Goal: Information Seeking & Learning: Understand process/instructions

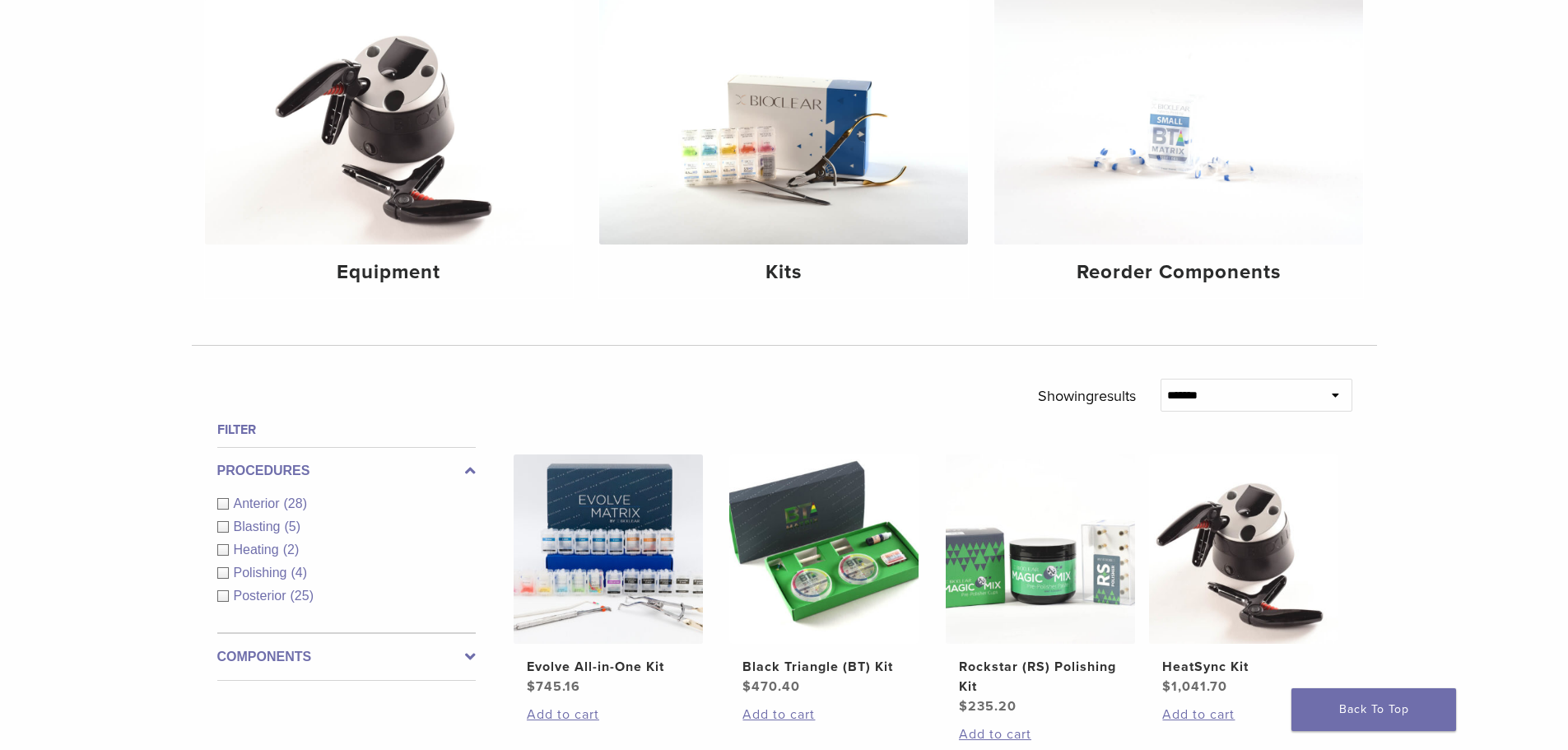
scroll to position [247, 0]
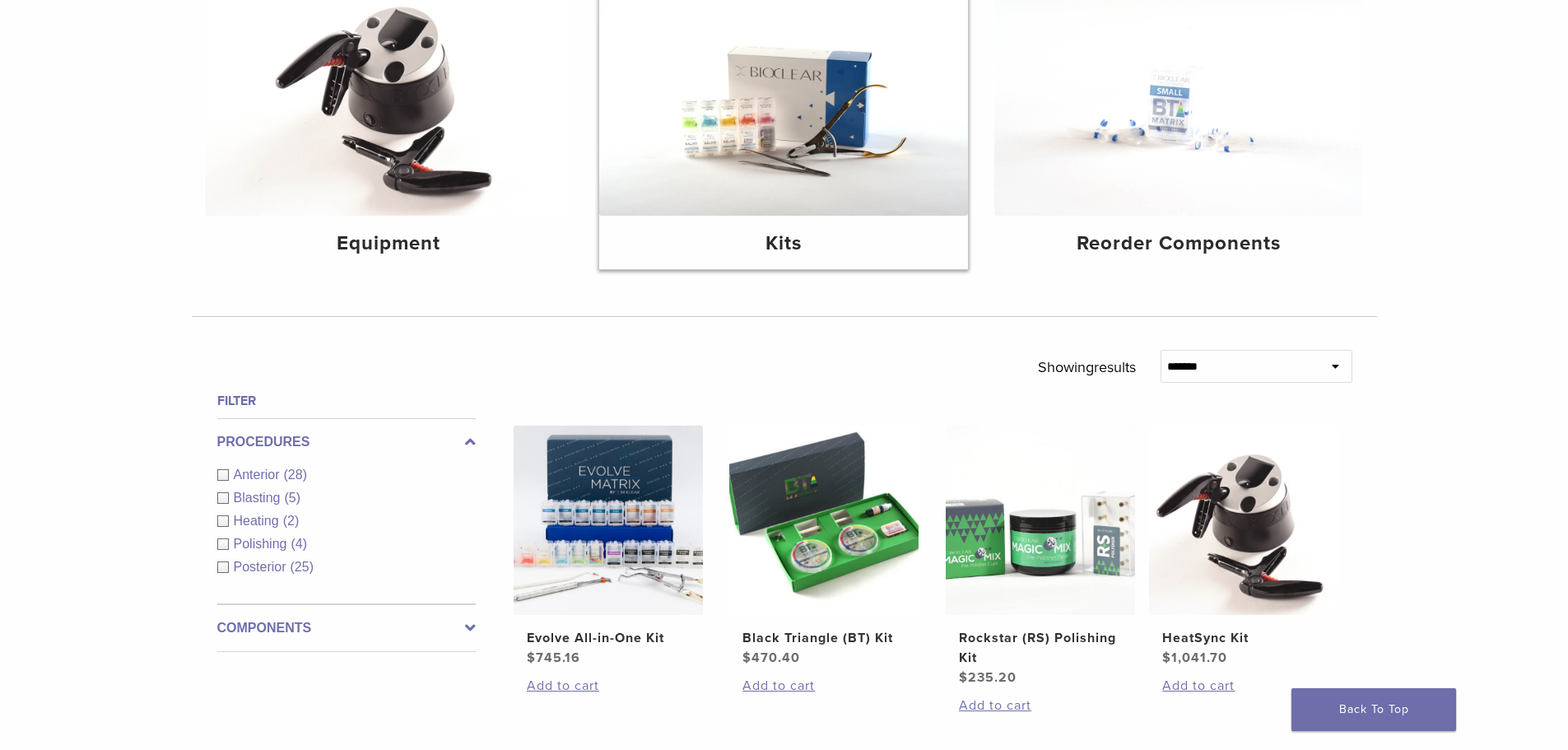
click at [795, 155] on img at bounding box center [783, 92] width 368 height 246
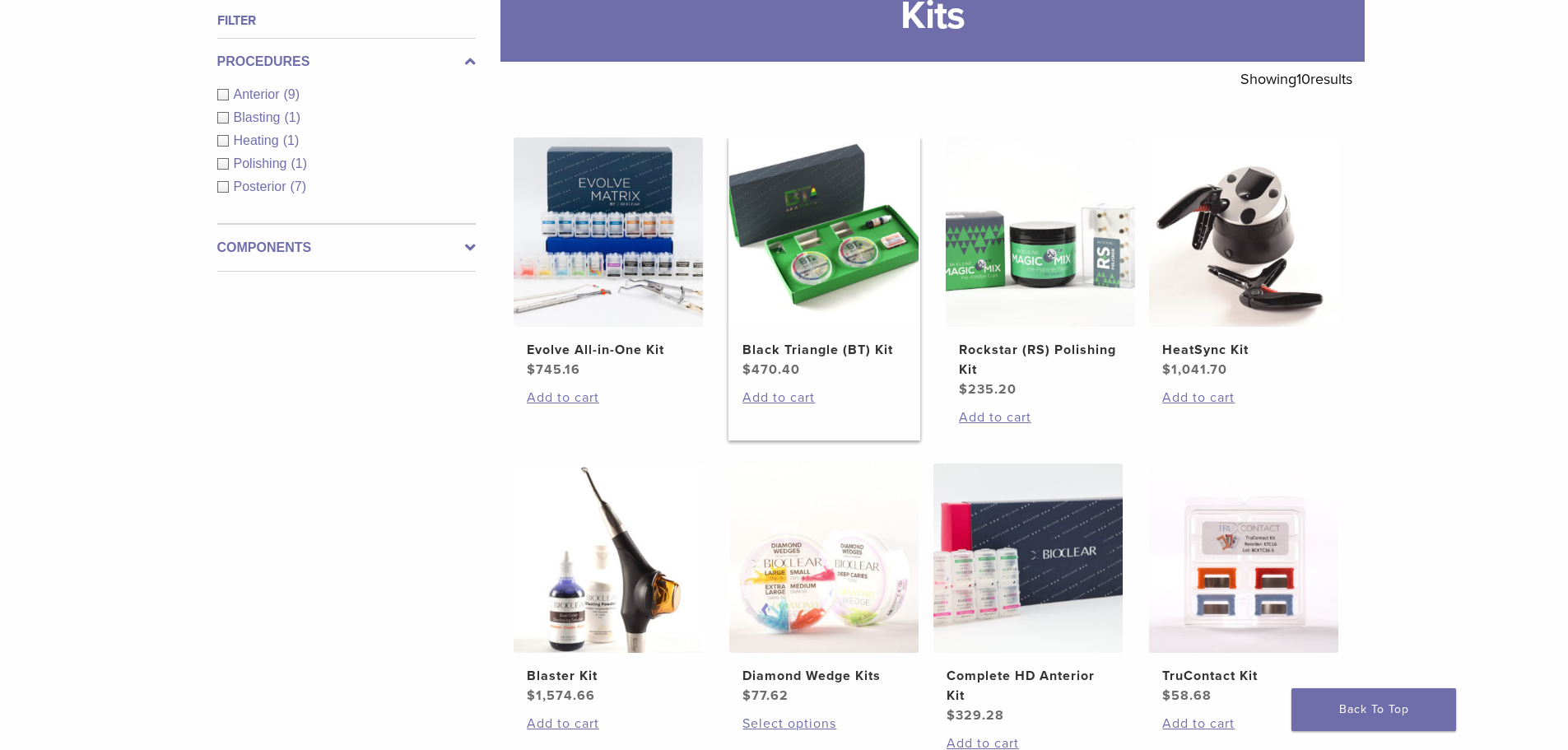
scroll to position [247, 0]
click at [828, 266] on img at bounding box center [824, 232] width 190 height 190
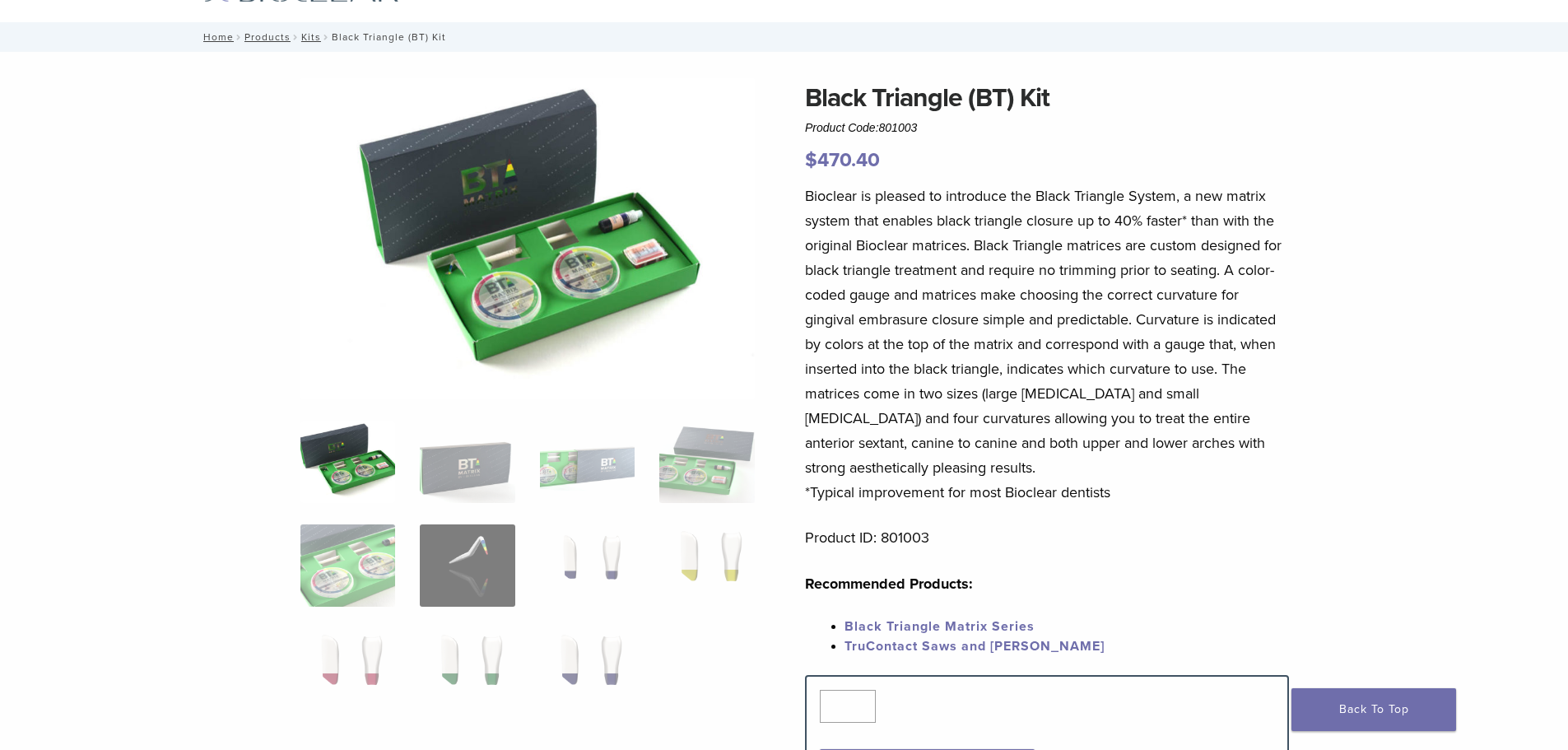
scroll to position [164, 0]
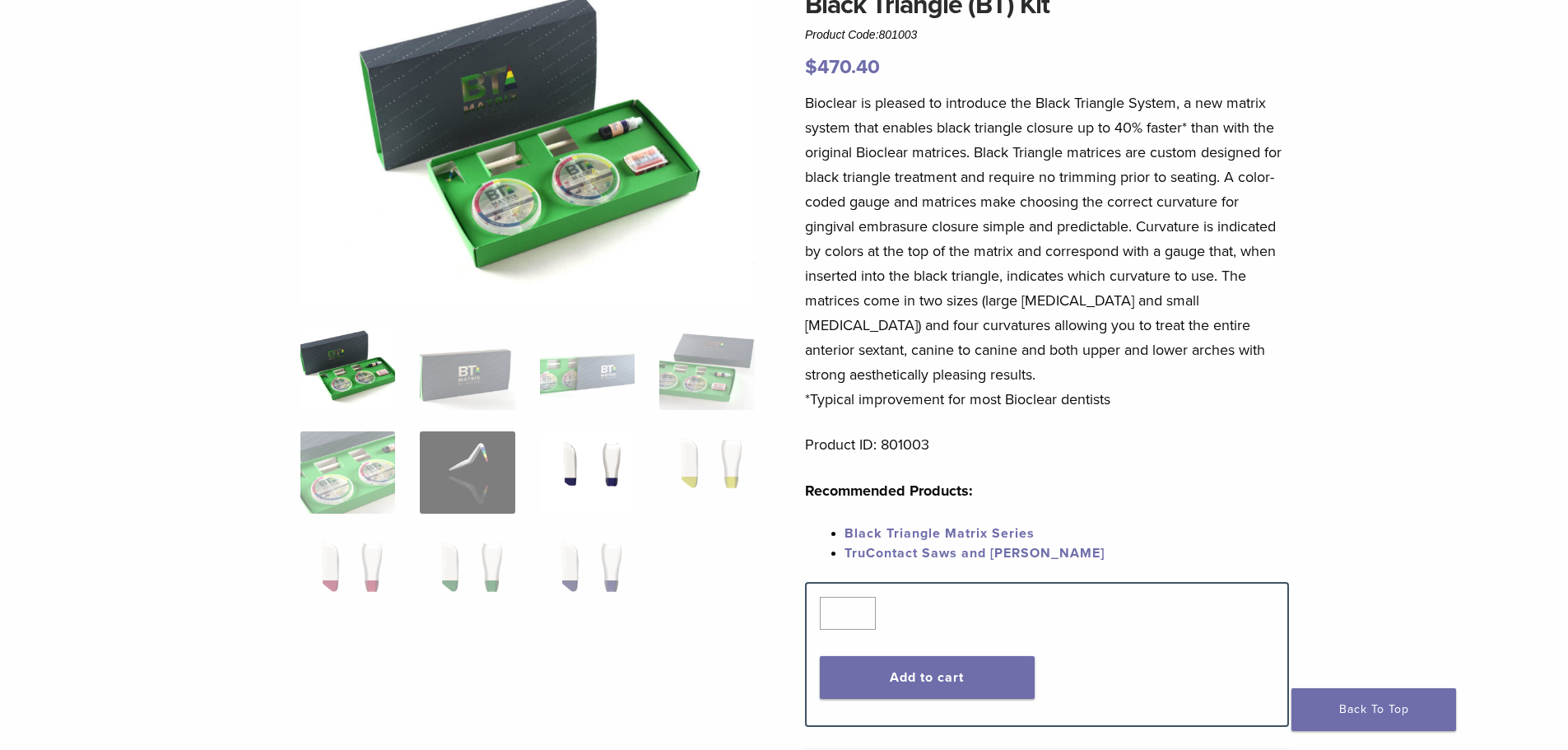
click at [603, 460] on img at bounding box center [587, 472] width 94 height 83
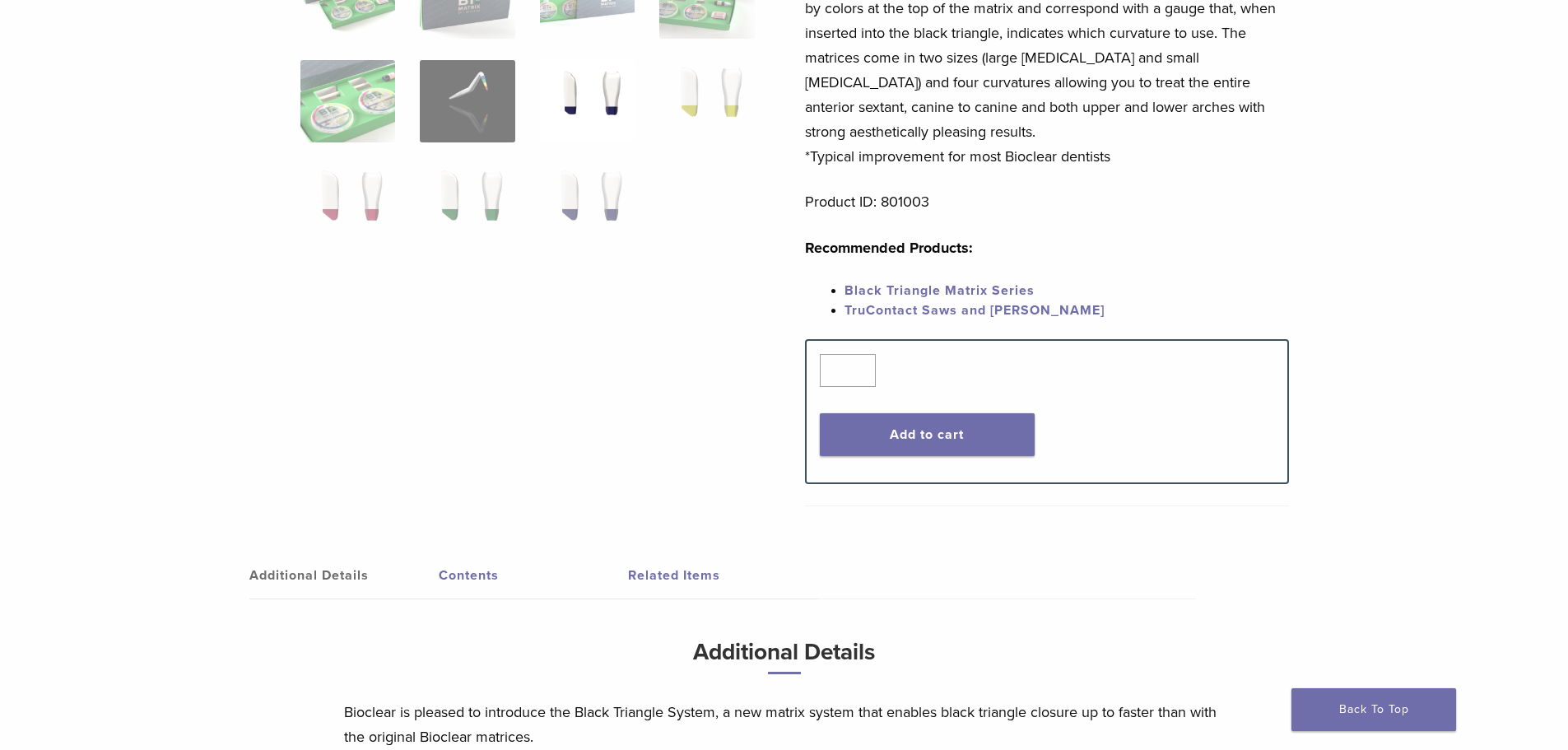
scroll to position [411, 0]
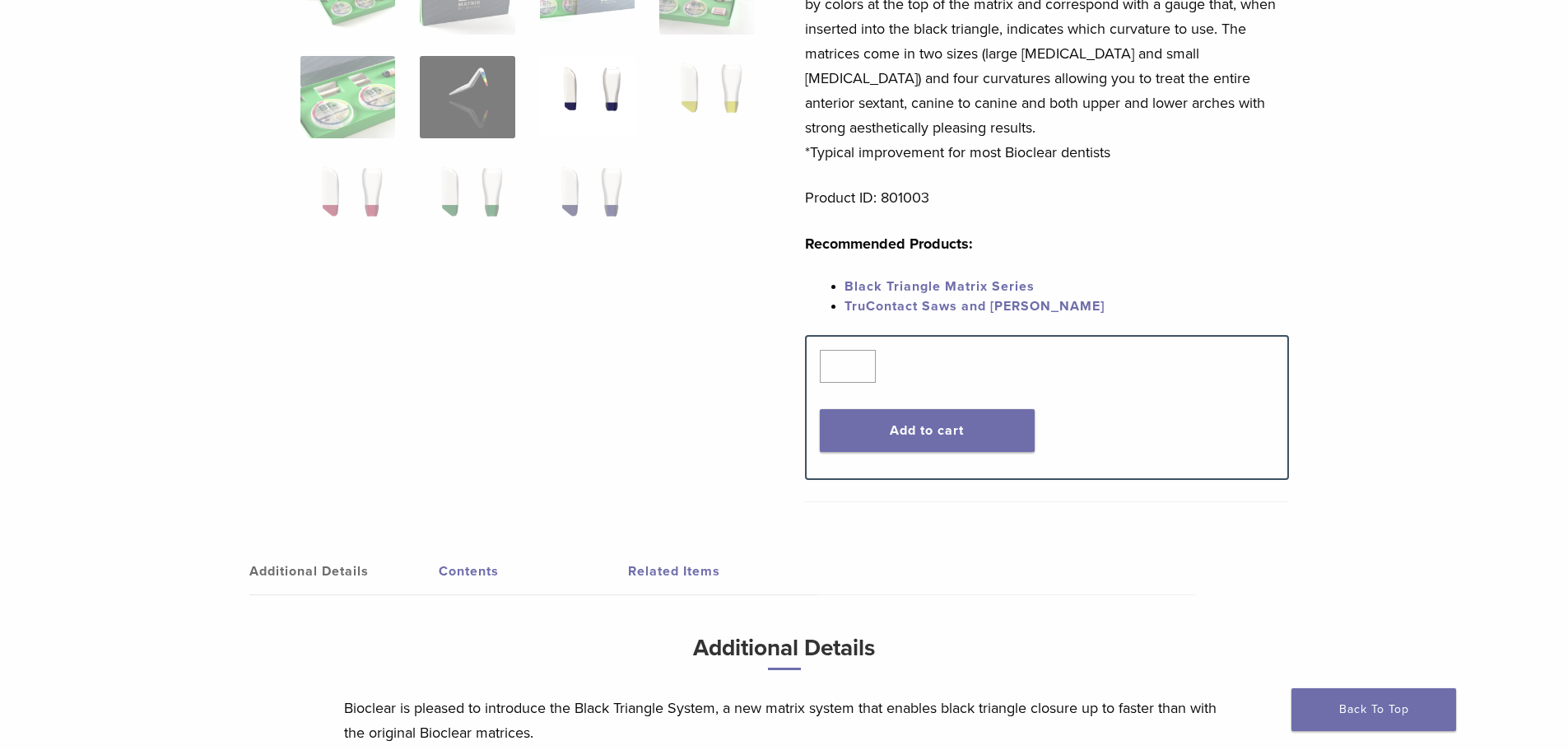
click at [881, 287] on link "Black Triangle Matrix Series" at bounding box center [938, 287] width 190 height 16
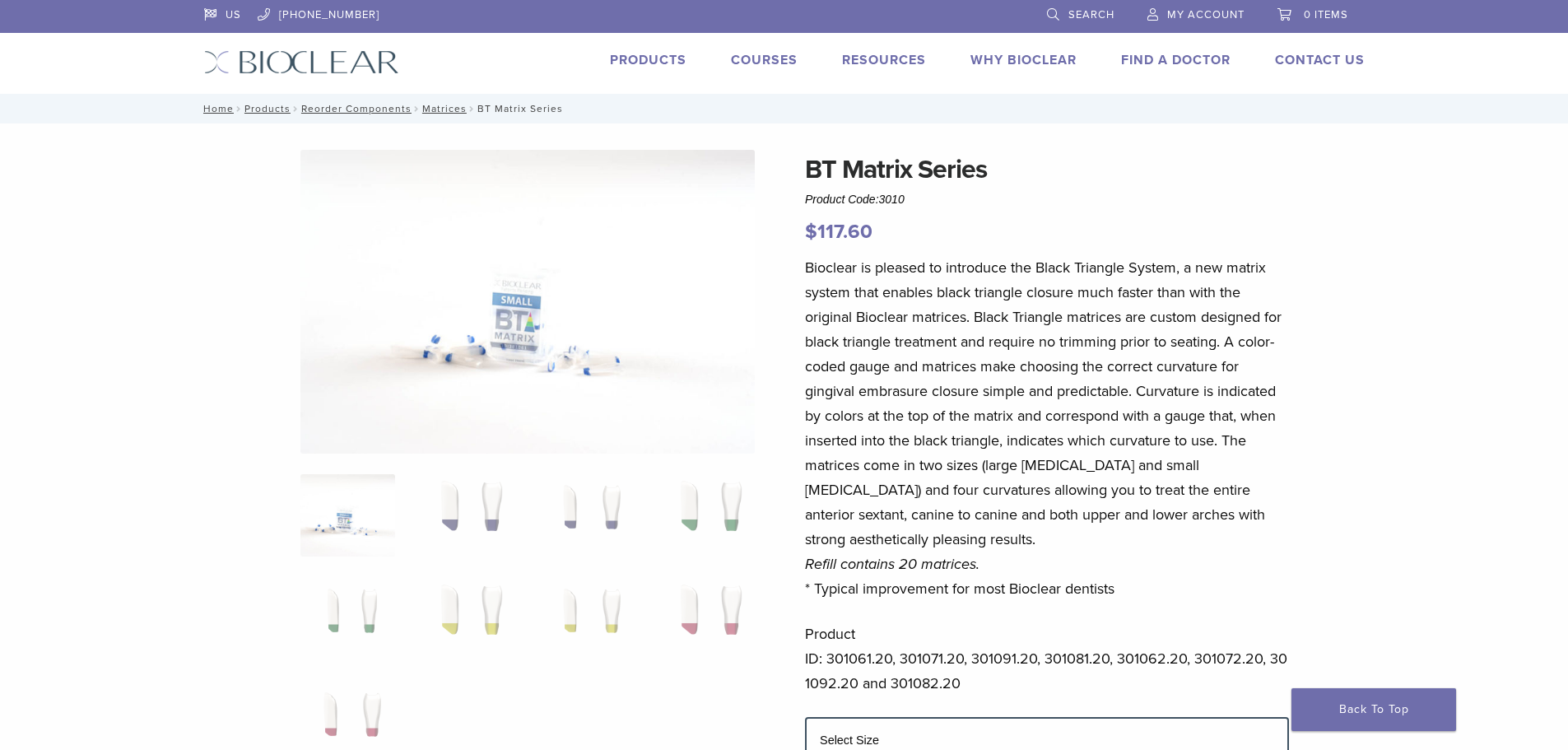
click at [673, 322] on img at bounding box center [527, 301] width 455 height 304
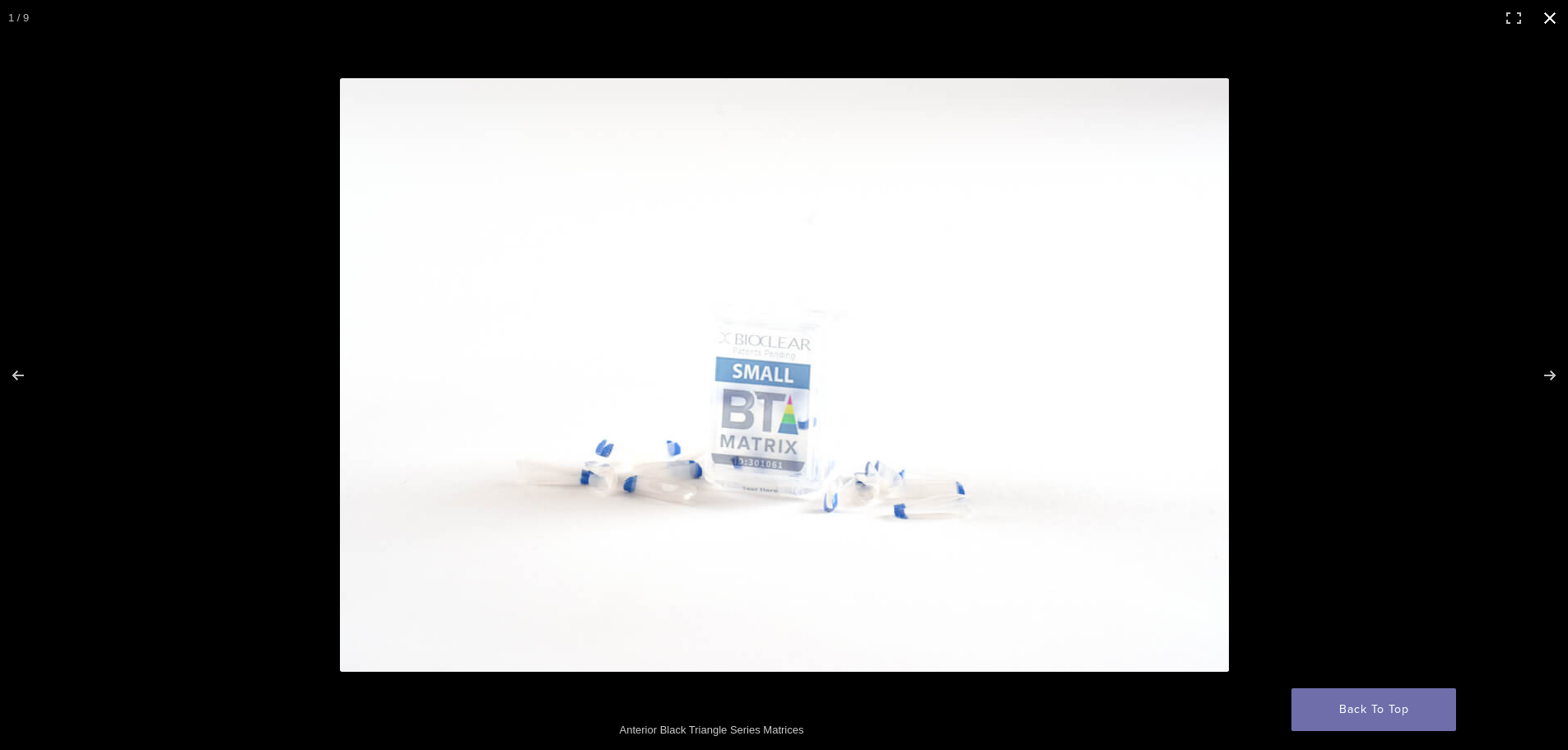
click at [1552, 14] on button "Close (Esc)" at bounding box center [1550, 18] width 36 height 36
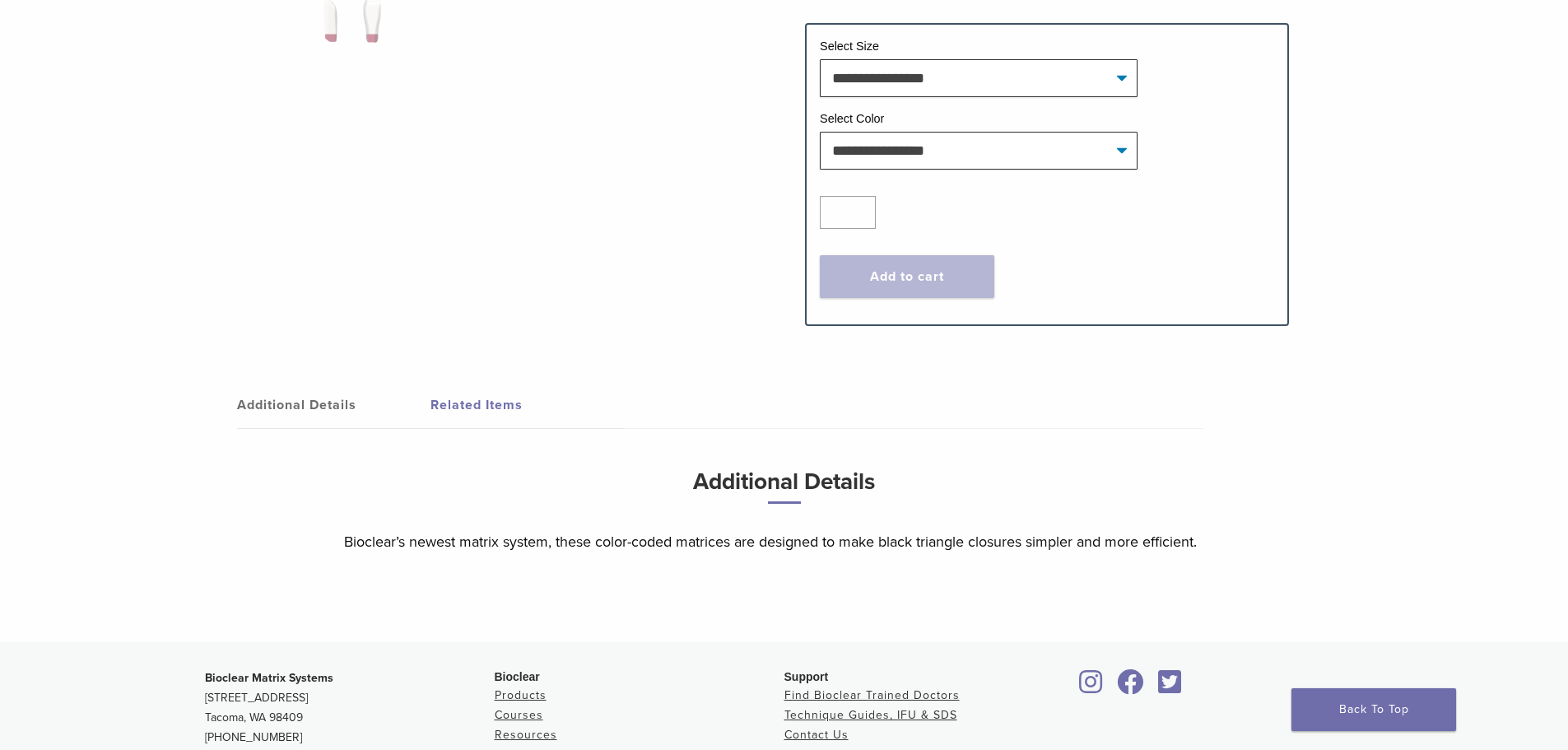
scroll to position [741, 0]
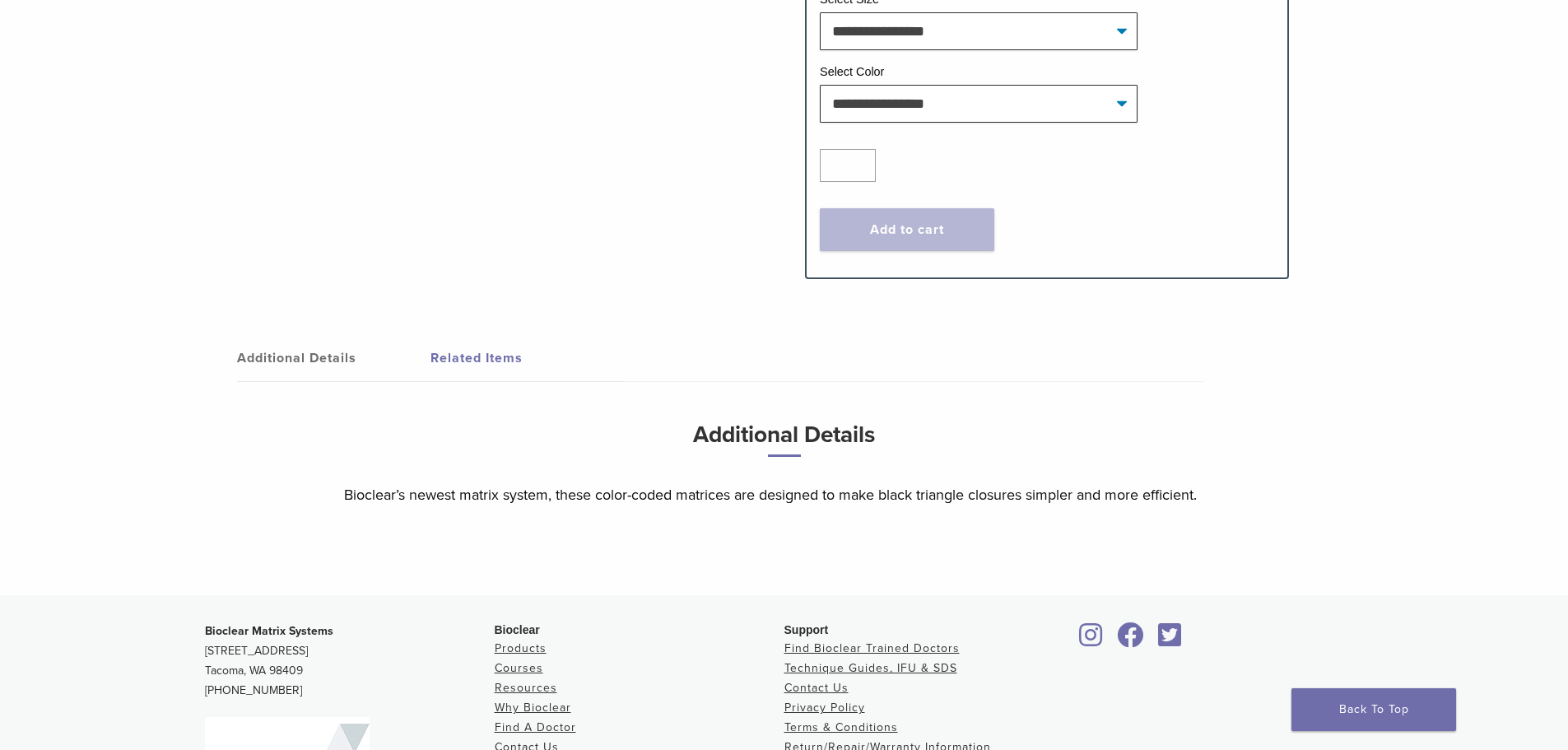
click at [498, 356] on link "Related Items" at bounding box center [526, 358] width 193 height 46
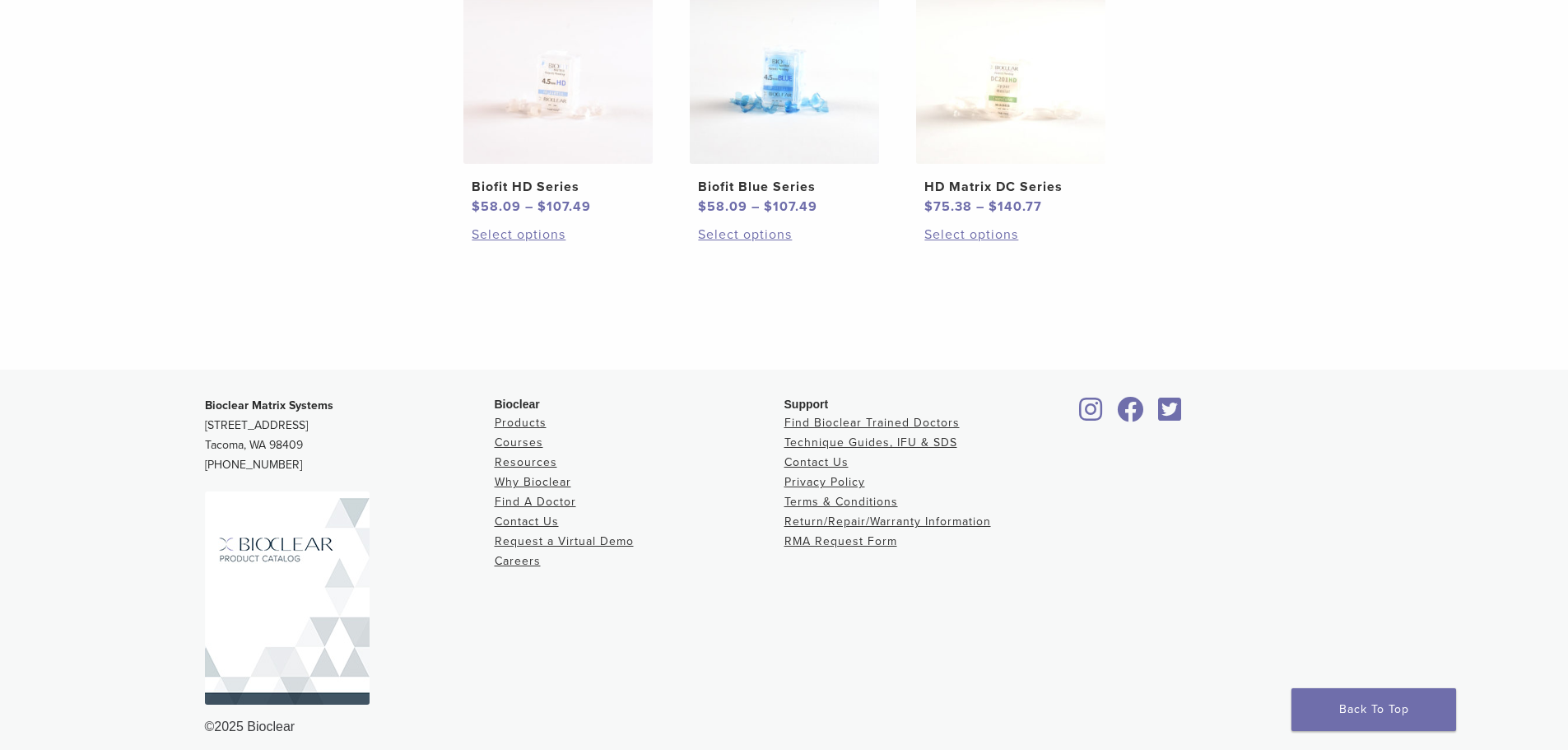
scroll to position [1277, 0]
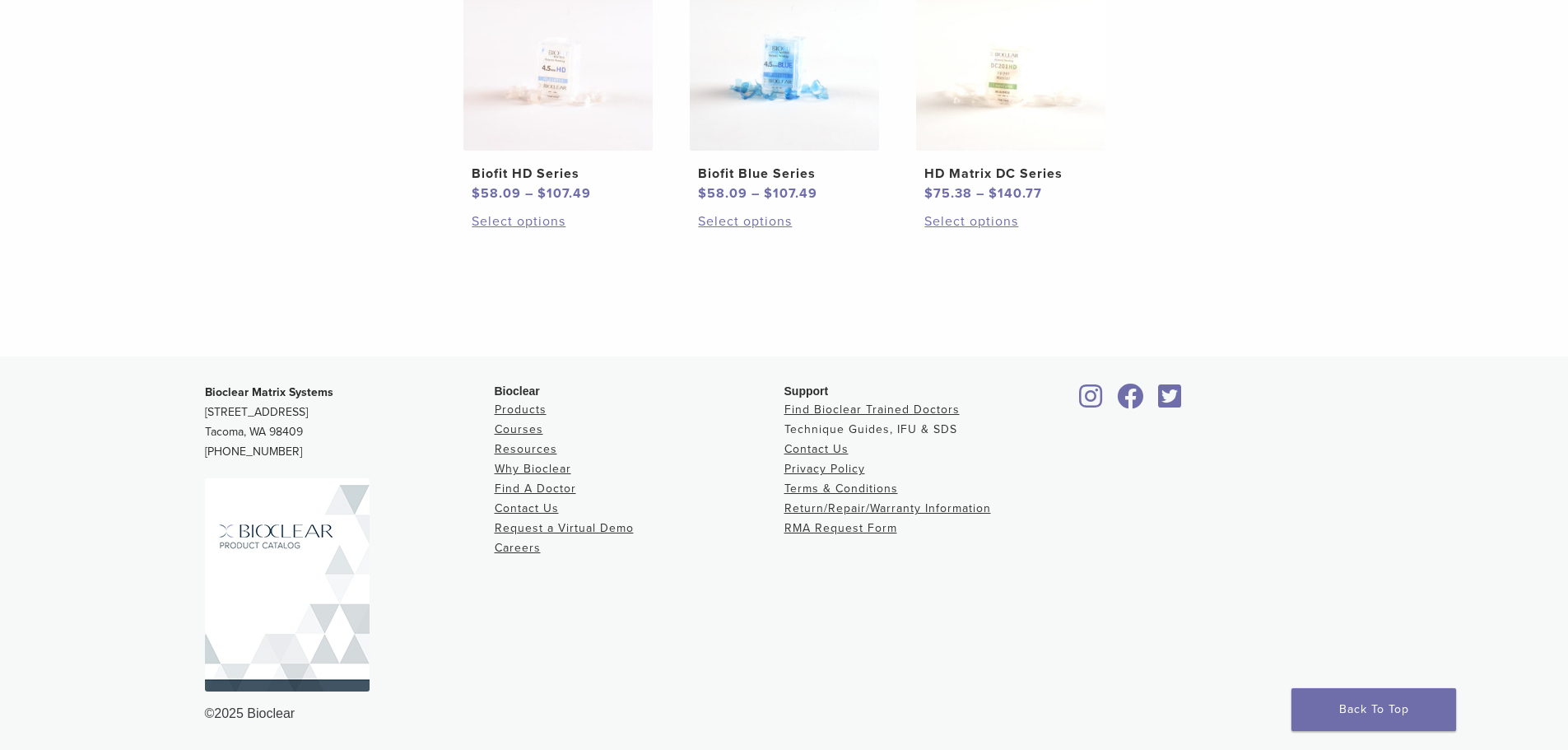
click at [847, 429] on link "Technique Guides, IFU & SDS" at bounding box center [870, 429] width 172 height 14
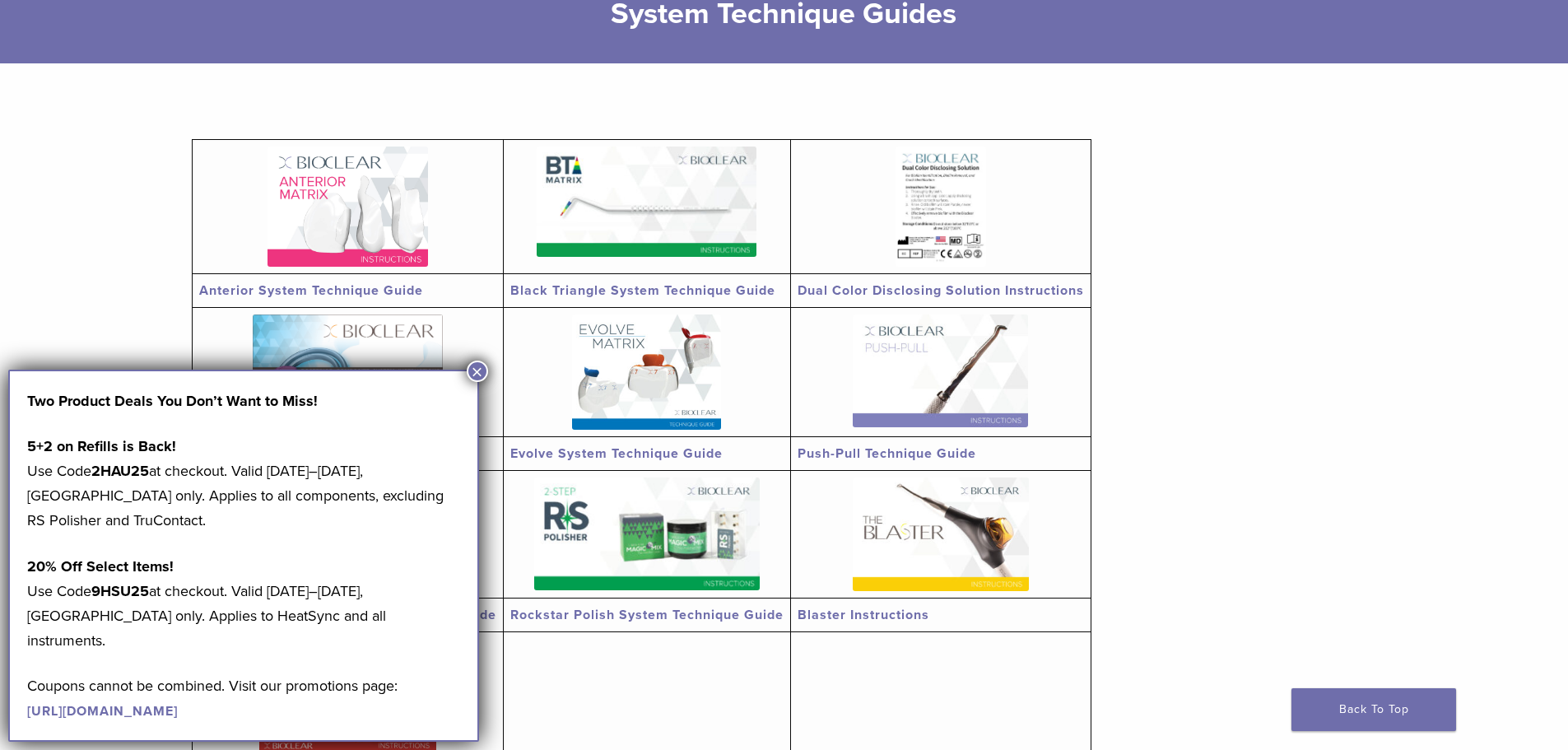
scroll to position [247, 0]
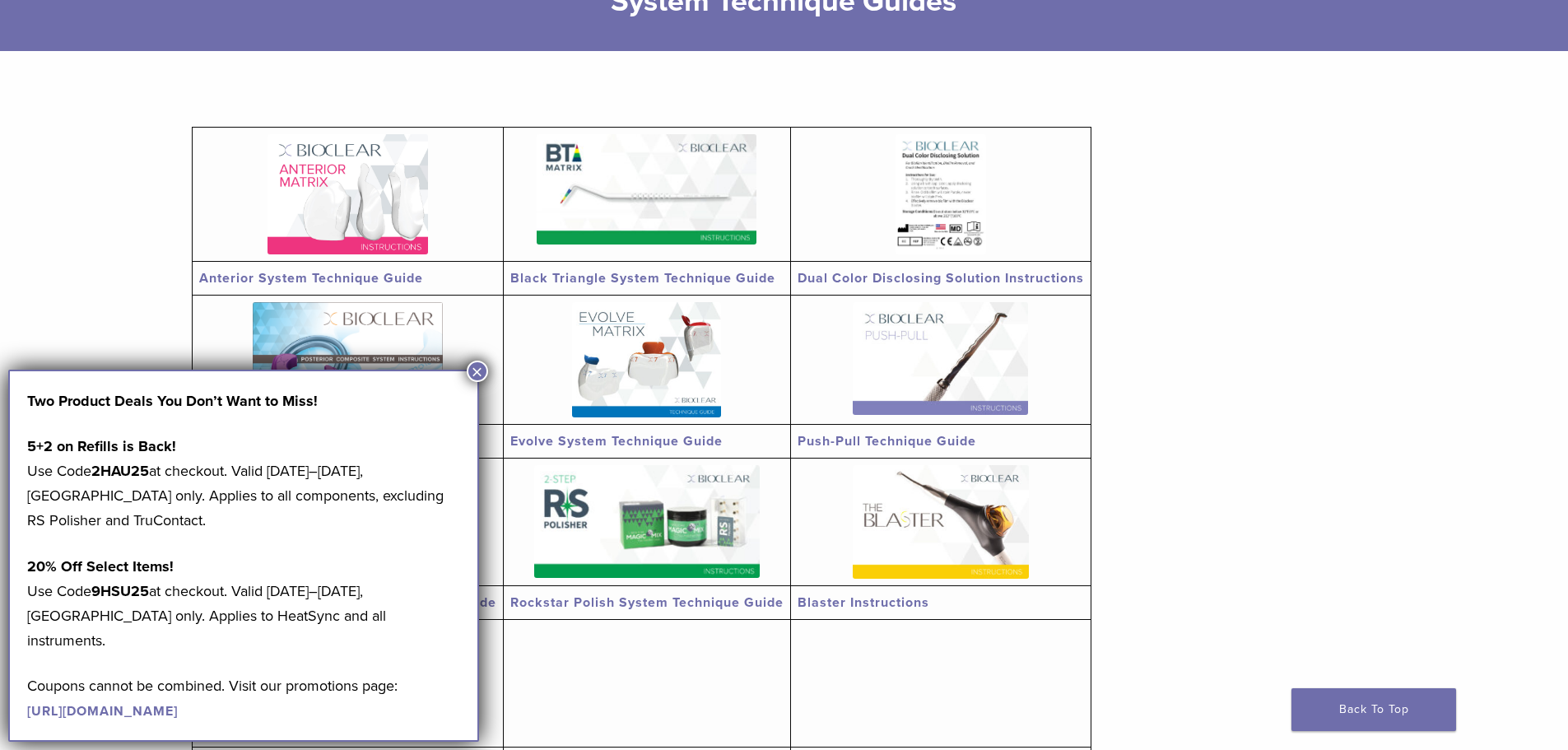
click at [480, 376] on button "×" at bounding box center [477, 371] width 22 height 22
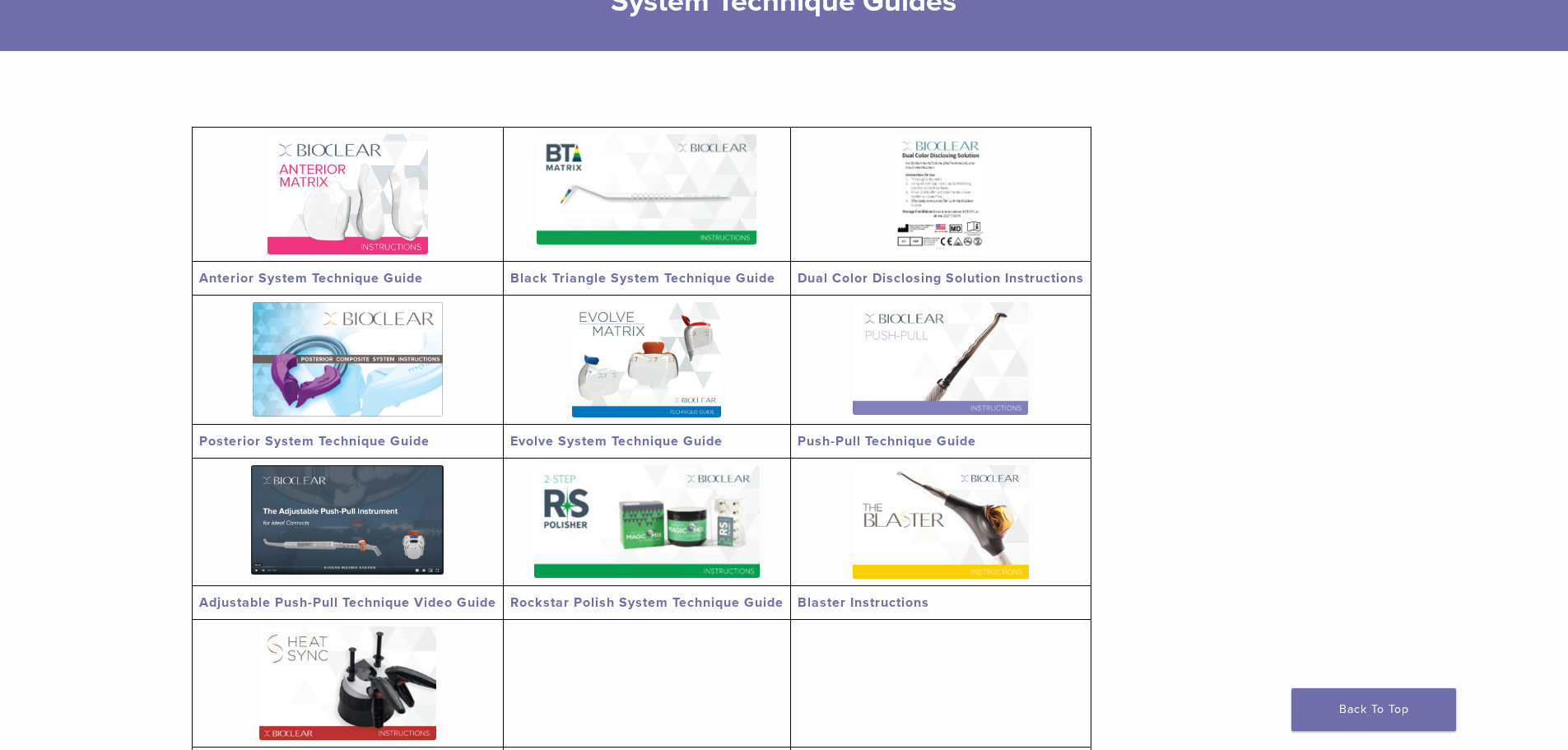
click at [638, 232] on img at bounding box center [646, 190] width 220 height 111
